Goal: Transaction & Acquisition: Purchase product/service

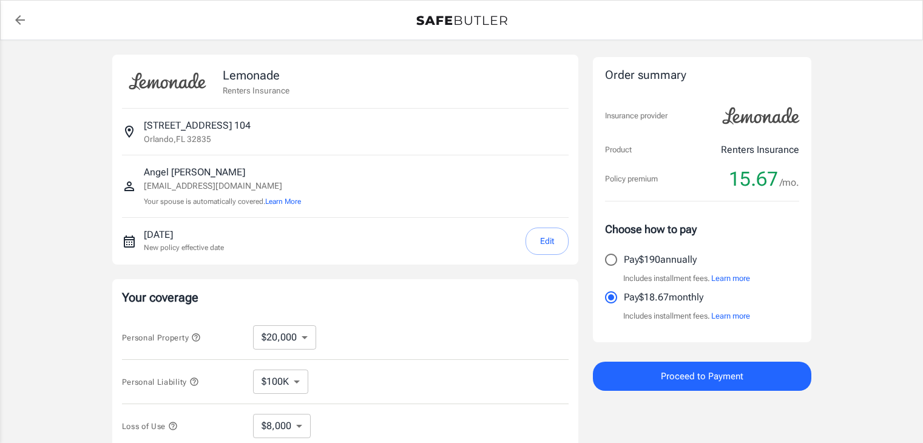
select select "20000"
select select "500"
click at [612, 259] on input "Pay $190 annually" at bounding box center [610, 259] width 25 height 25
radio input "true"
click at [18, 20] on icon "back to quotes" at bounding box center [20, 20] width 10 height 10
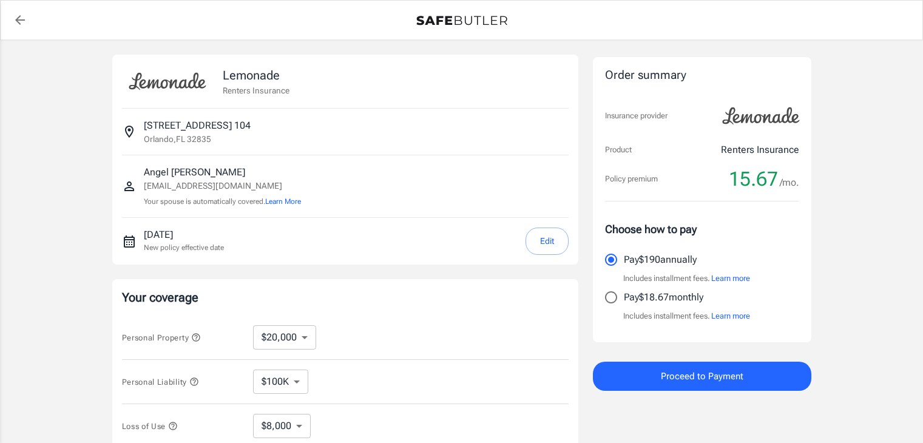
select select "20000"
select select "500"
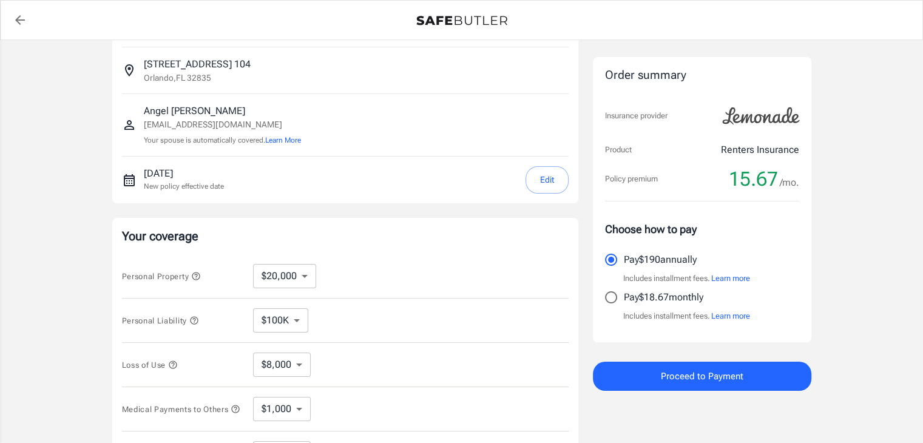
scroll to position [121, 0]
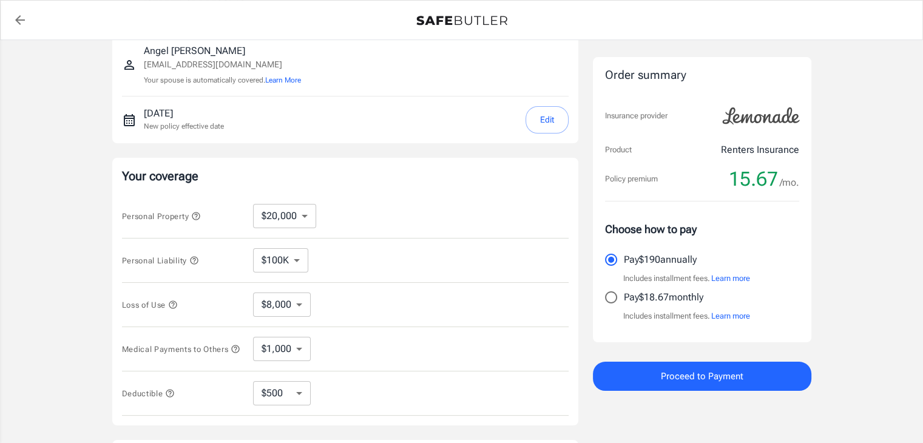
click at [303, 217] on select "$10,000 $20,000 $30,000 $40,000 $50,000 $100K" at bounding box center [284, 216] width 63 height 24
select select "30000"
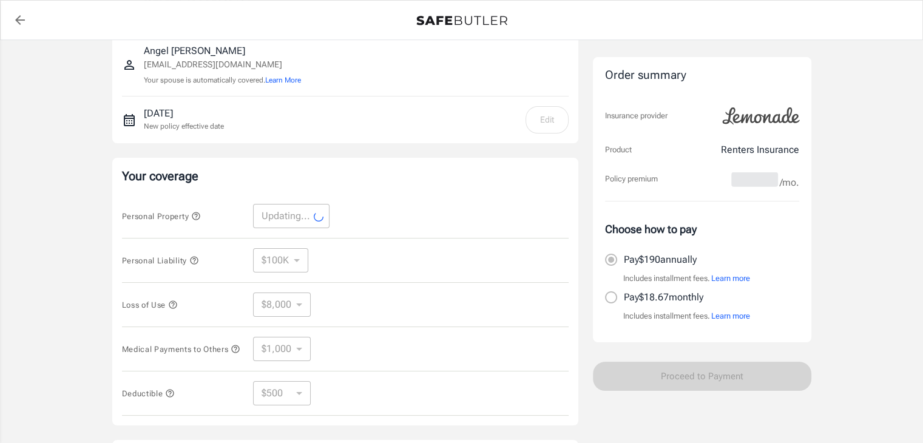
select select "30000"
select select "12000"
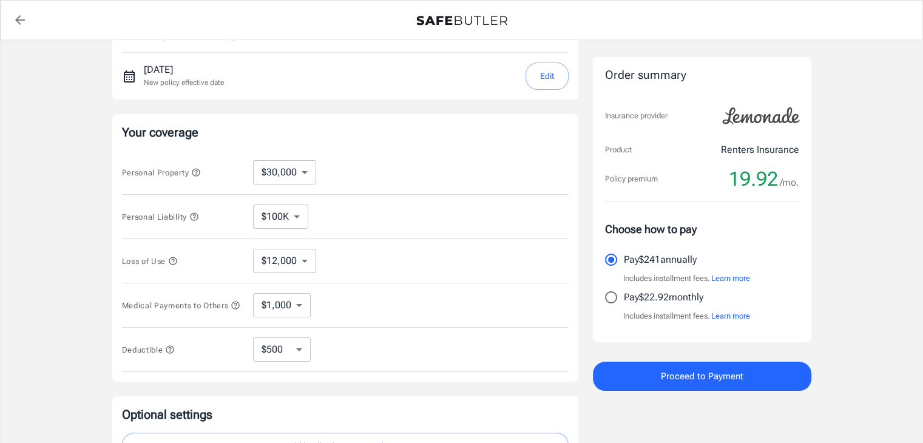
scroll to position [182, 0]
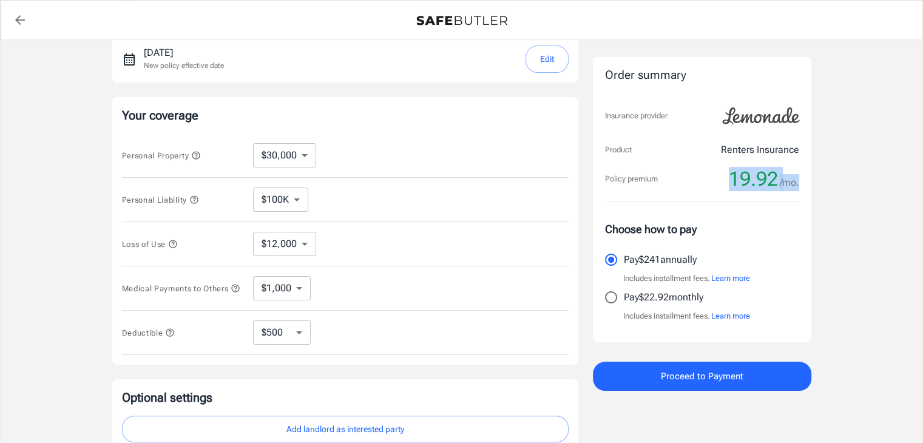
drag, startPoint x: 716, startPoint y: 175, endPoint x: 808, endPoint y: 175, distance: 92.2
click at [808, 174] on div "Order summary Insurance provider Product Renters Insurance Policy premium 19.92…" at bounding box center [702, 199] width 218 height 285
click at [850, 178] on div "Lemonade Renters Insurance [STREET_ADDRESS] [PERSON_NAME] [PERSON_NAME][EMAIL_A…" at bounding box center [461, 181] width 923 height 646
click at [301, 155] on select "$10,000 $20,000 $30,000 $40,000 $50,000 $100K" at bounding box center [284, 155] width 63 height 24
select select "20000"
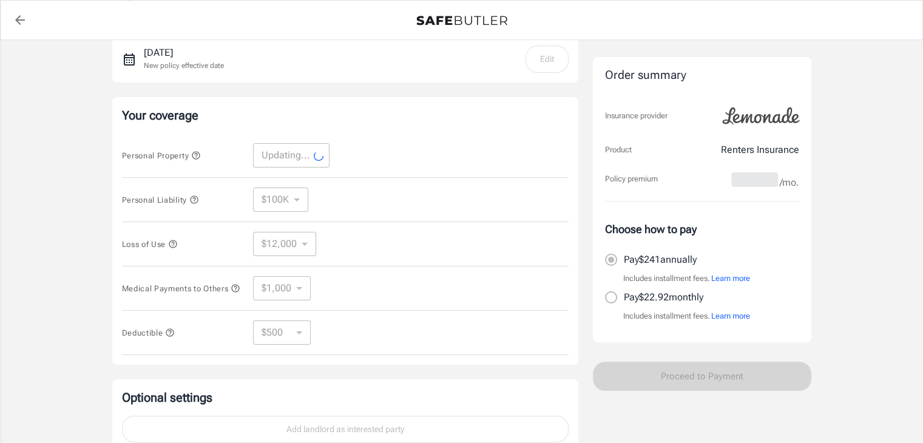
select select "20000"
select select "8000"
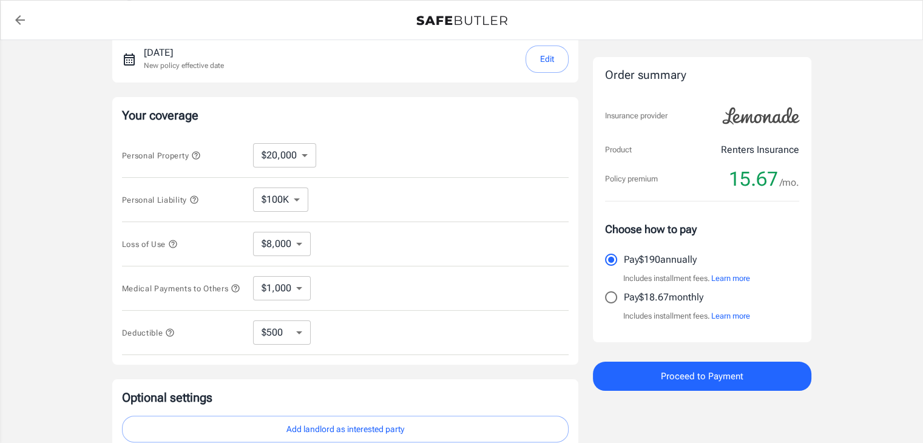
click at [853, 200] on div "Lemonade Renters Insurance [STREET_ADDRESS] [PERSON_NAME] [PERSON_NAME][EMAIL_A…" at bounding box center [461, 181] width 923 height 646
click at [865, 204] on div "Lemonade Renters Insurance [STREET_ADDRESS] [PERSON_NAME] [PERSON_NAME][EMAIL_A…" at bounding box center [461, 181] width 923 height 646
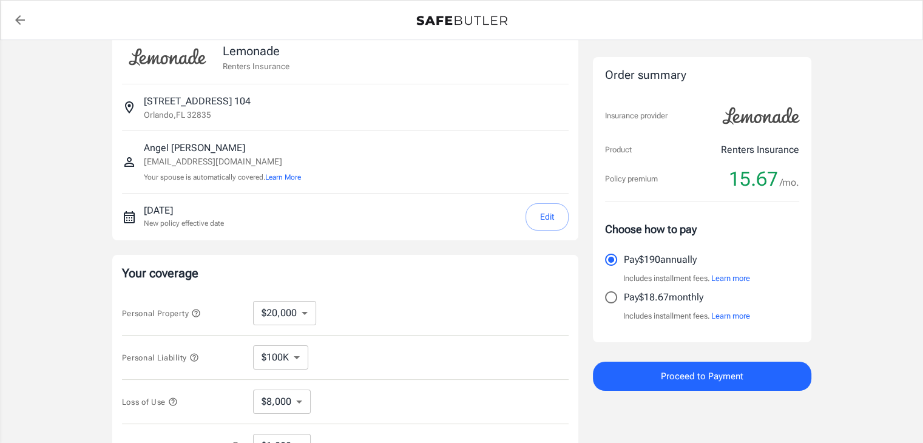
scroll to position [0, 0]
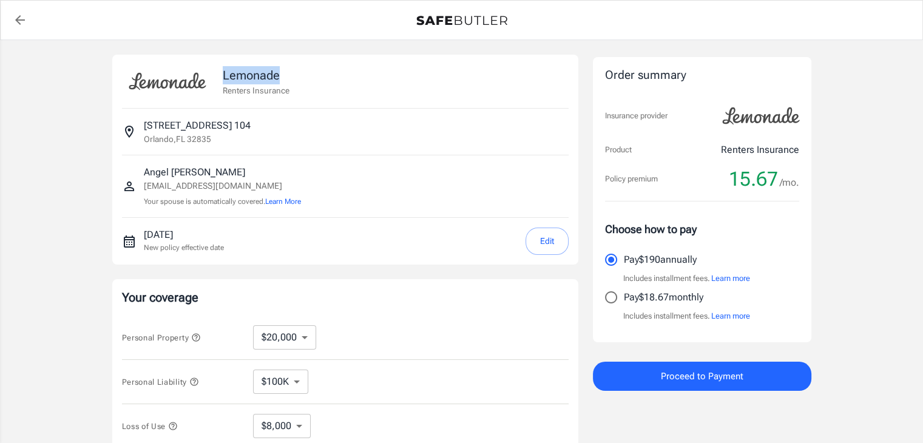
drag, startPoint x: 218, startPoint y: 71, endPoint x: 304, endPoint y: 81, distance: 86.1
click at [304, 81] on div "Lemonade Renters Insurance" at bounding box center [345, 81] width 447 height 34
click at [336, 83] on div "Lemonade Renters Insurance" at bounding box center [345, 81] width 447 height 34
